Goal: Transaction & Acquisition: Purchase product/service

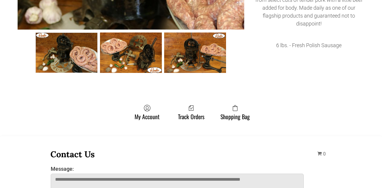
scroll to position [264, 0]
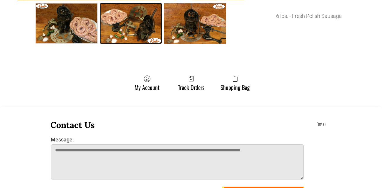
click at [134, 21] on link "“Da” Best Fresh Polish Wedding Sausage002 1" at bounding box center [131, 23] width 62 height 41
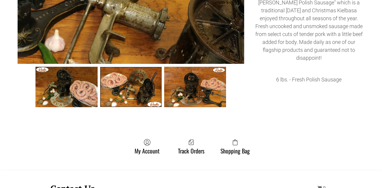
scroll to position [205, 0]
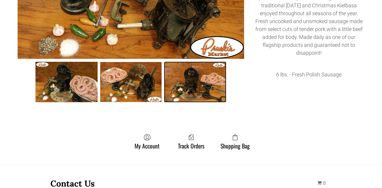
click at [187, 84] on link "“Da” Best Fresh Polish Wedding Sausage003 2" at bounding box center [195, 82] width 62 height 41
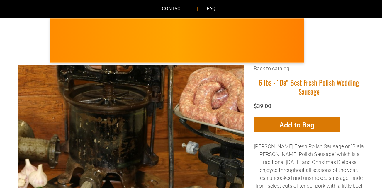
scroll to position [59, 0]
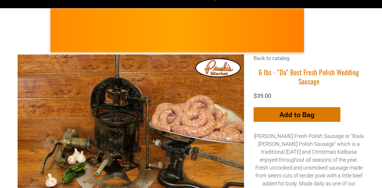
click at [297, 112] on icon "button" at bounding box center [297, 114] width 6 height 13
